Goal: Task Accomplishment & Management: Use online tool/utility

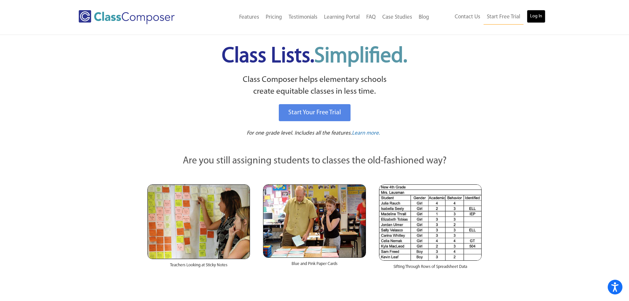
click at [539, 12] on link "Log In" at bounding box center [535, 16] width 19 height 13
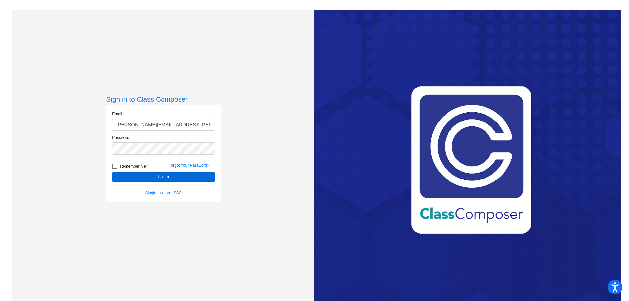
type input "jenny.ortiz@cityschools.net"
click at [144, 176] on button "Log In" at bounding box center [163, 176] width 103 height 9
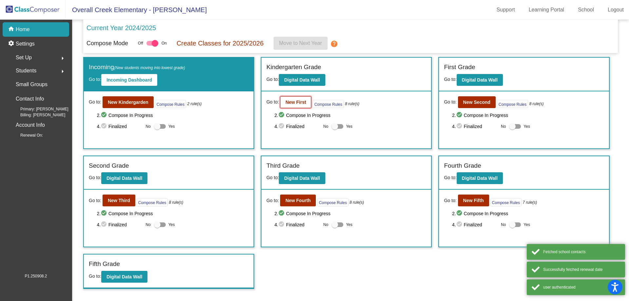
click at [294, 103] on b "New First" at bounding box center [295, 102] width 21 height 5
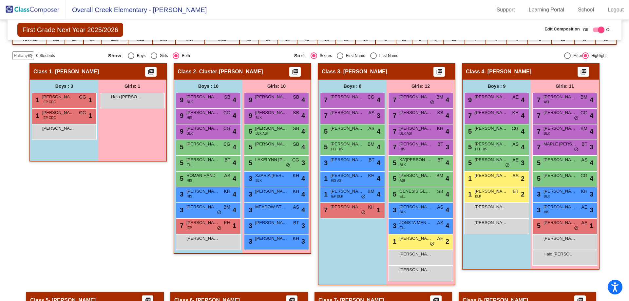
scroll to position [170, 0]
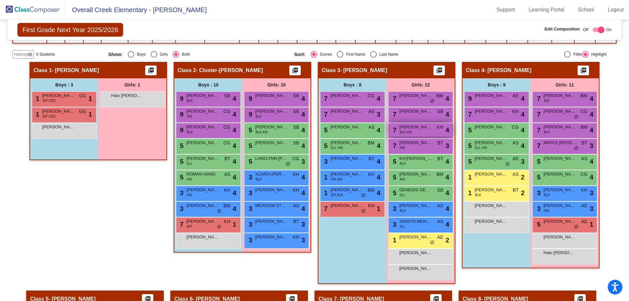
click at [425, 125] on span "NAOMI-LOUISE CHANTHAPHANIJ" at bounding box center [415, 127] width 33 height 7
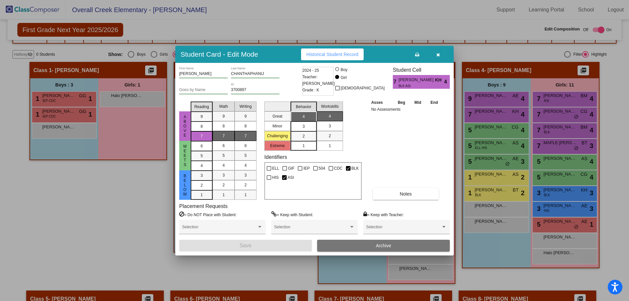
click at [437, 52] on span "button" at bounding box center [438, 54] width 4 height 5
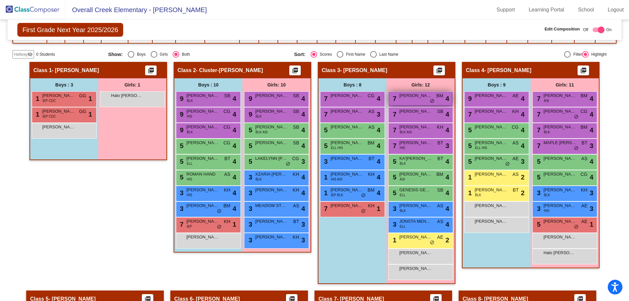
click at [427, 98] on span "SOFIA CHRISTIANSEN" at bounding box center [415, 95] width 33 height 7
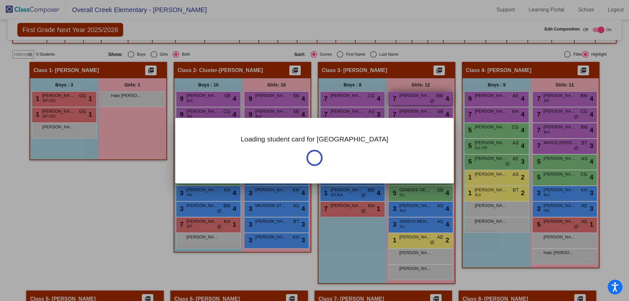
click at [427, 98] on div at bounding box center [314, 150] width 629 height 301
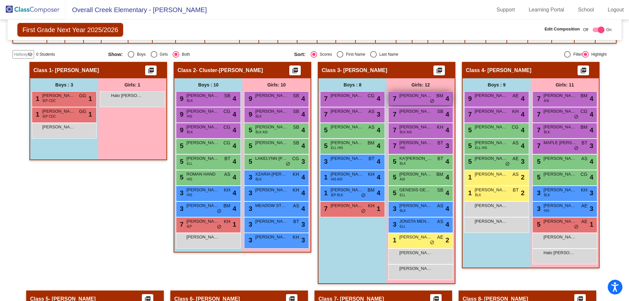
click at [412, 99] on span "SOFIA CHRISTIANSEN" at bounding box center [415, 95] width 33 height 7
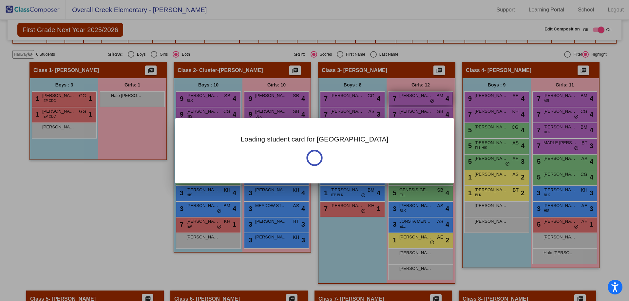
click at [412, 99] on div at bounding box center [314, 150] width 629 height 301
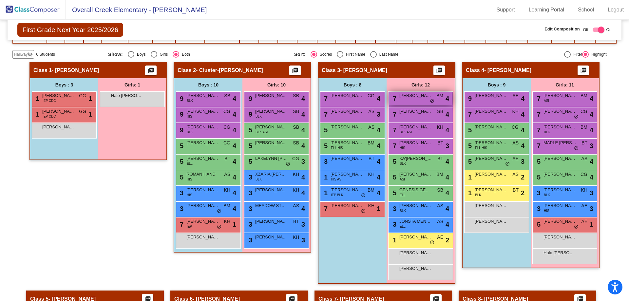
click at [412, 99] on span "SOFIA CHRISTIANSEN" at bounding box center [415, 95] width 33 height 7
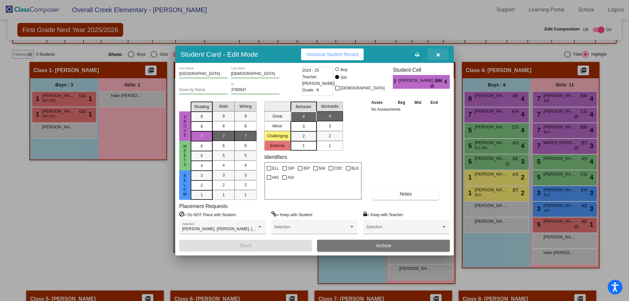
click at [439, 52] on span "button" at bounding box center [438, 54] width 4 height 5
